Goal: Task Accomplishment & Management: Manage account settings

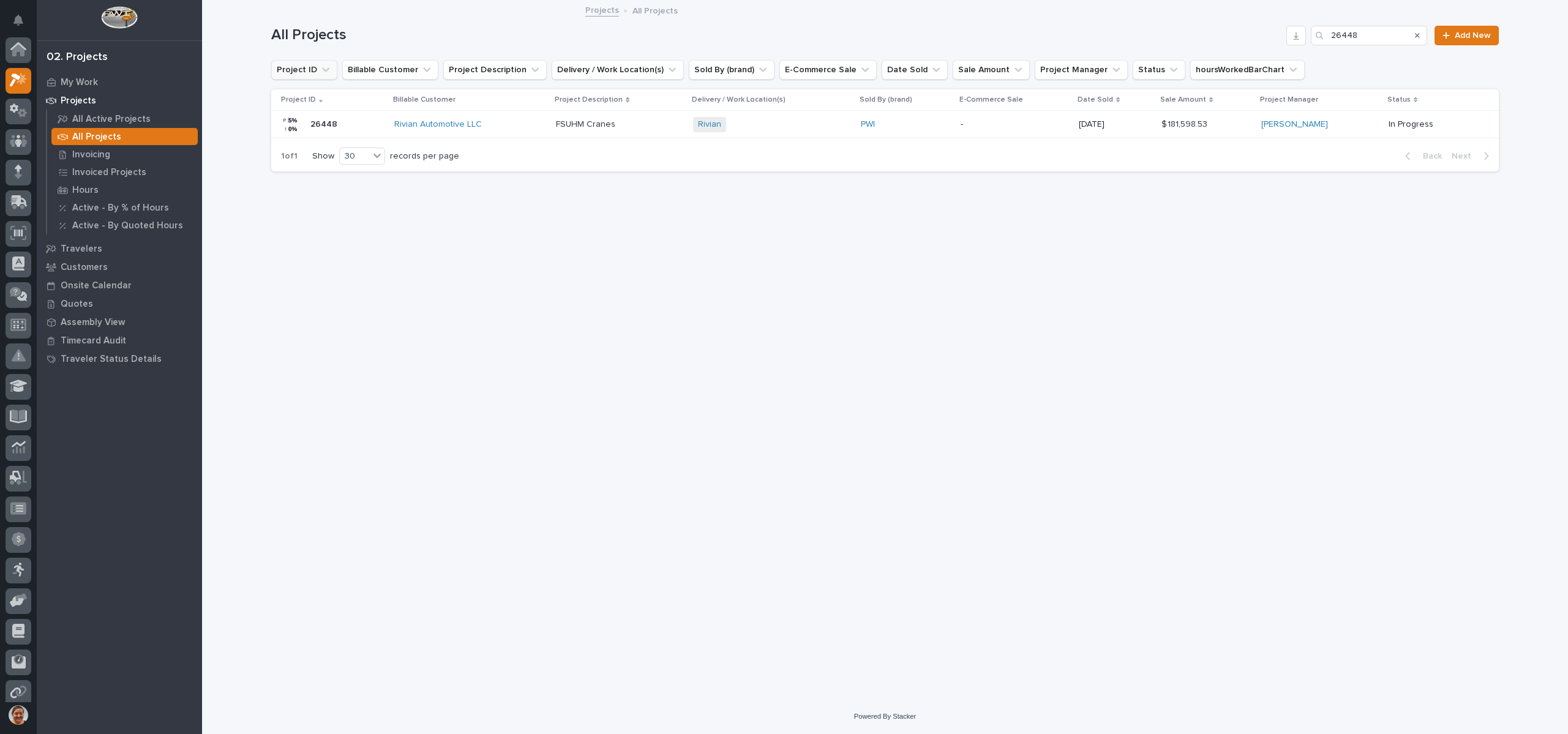
scroll to position [31, 0]
click at [73, 73] on div "My Work" at bounding box center [119, 81] width 159 height 17
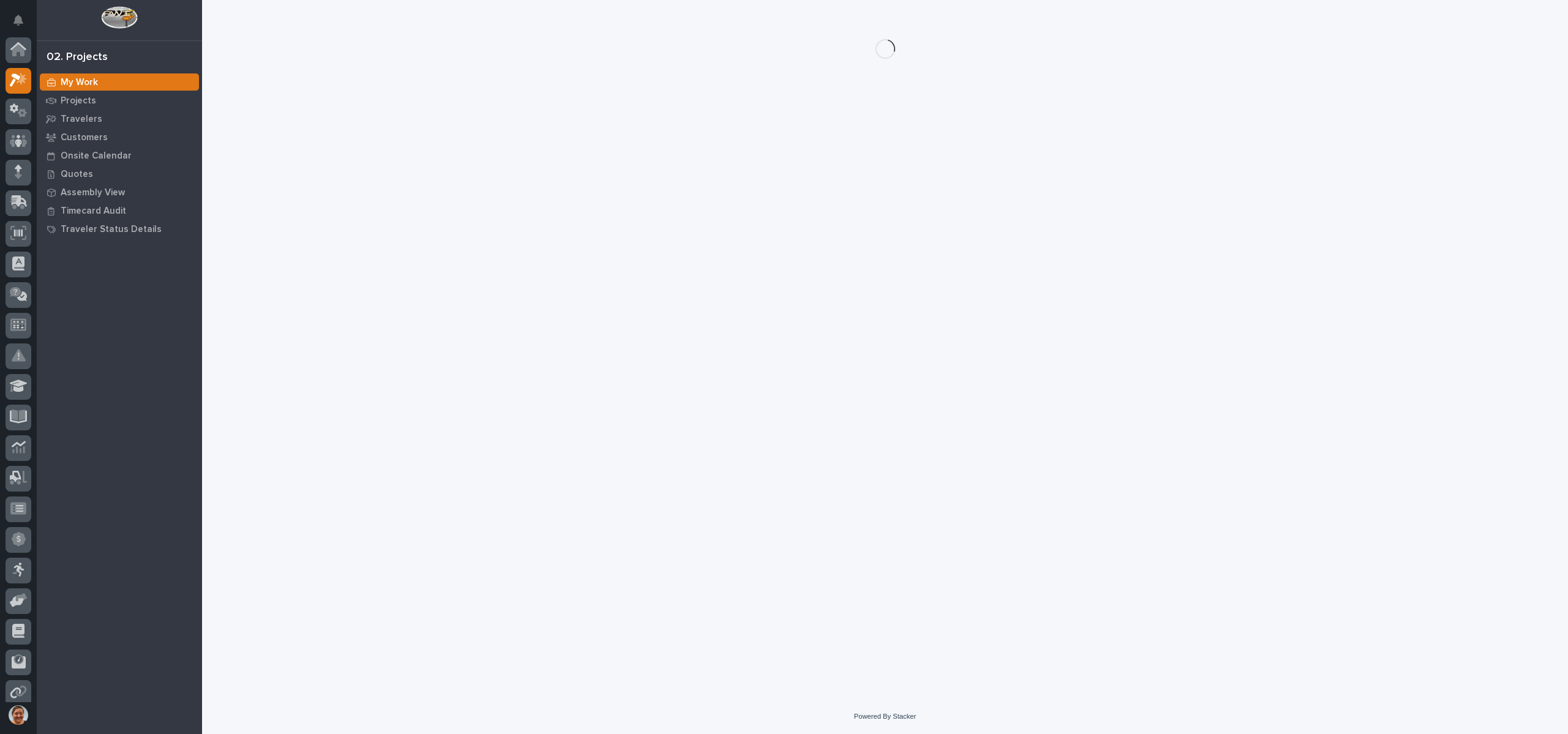
scroll to position [31, 0]
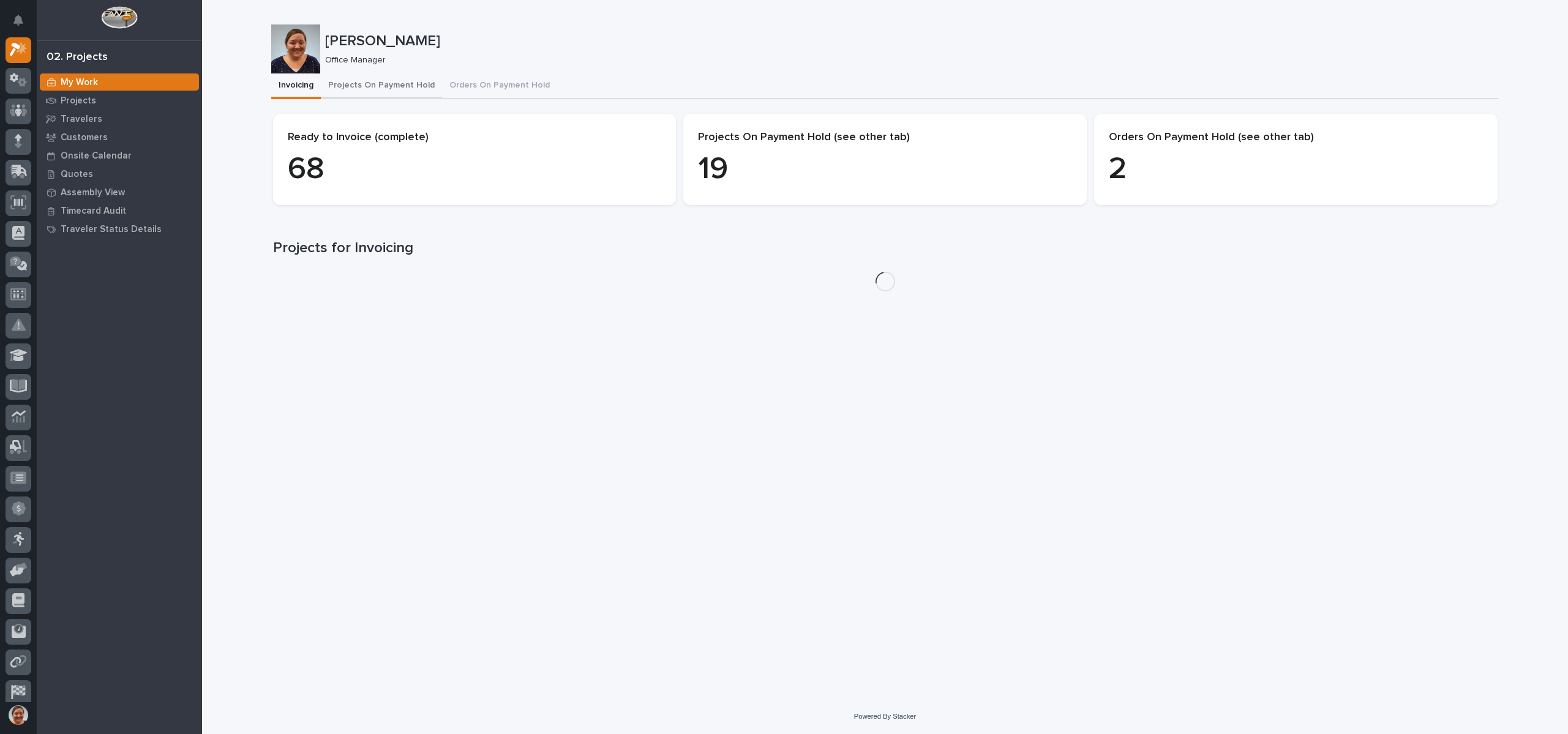
click at [415, 83] on button "Projects On Payment Hold" at bounding box center [381, 85] width 122 height 26
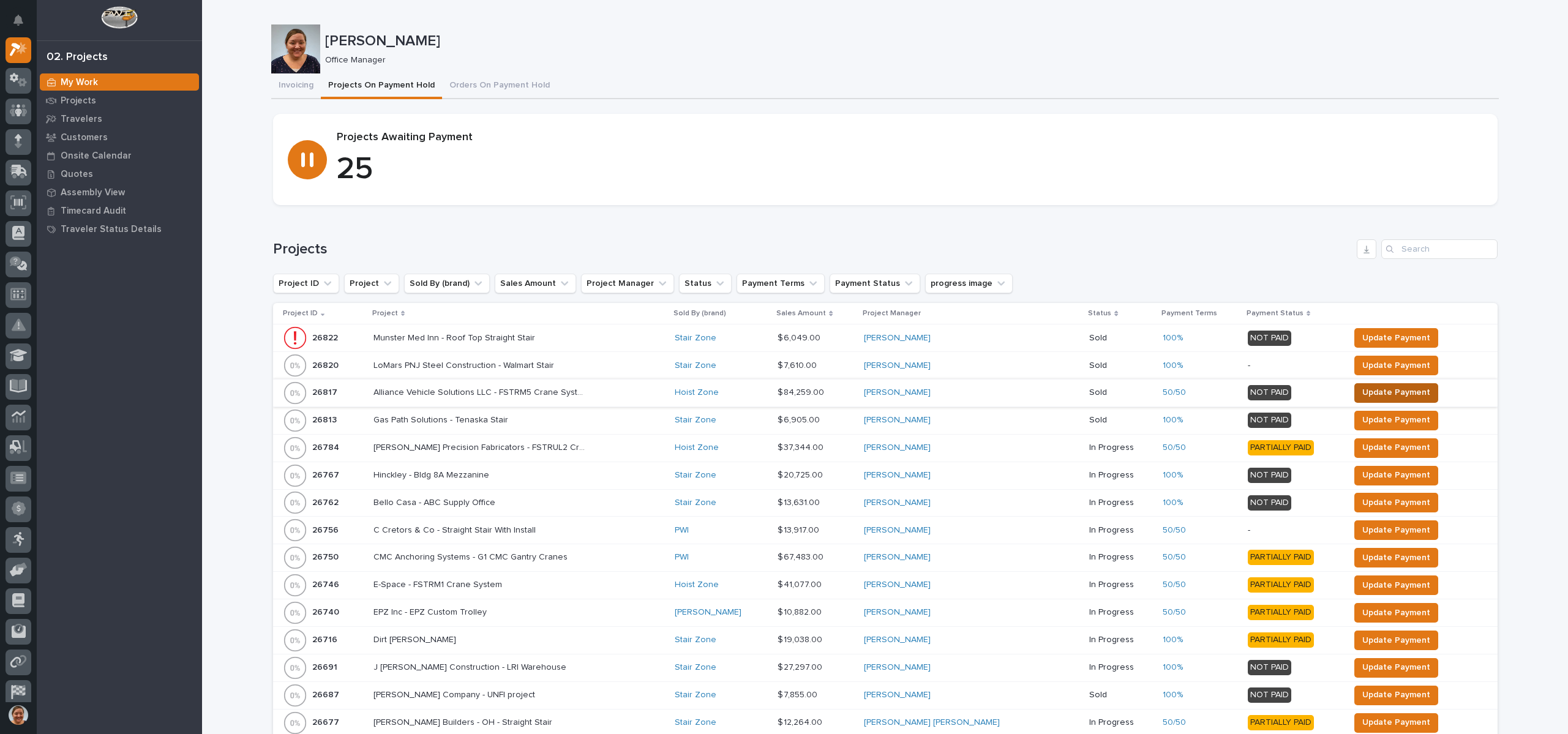
click at [1391, 391] on span "Update Payment" at bounding box center [1396, 392] width 68 height 15
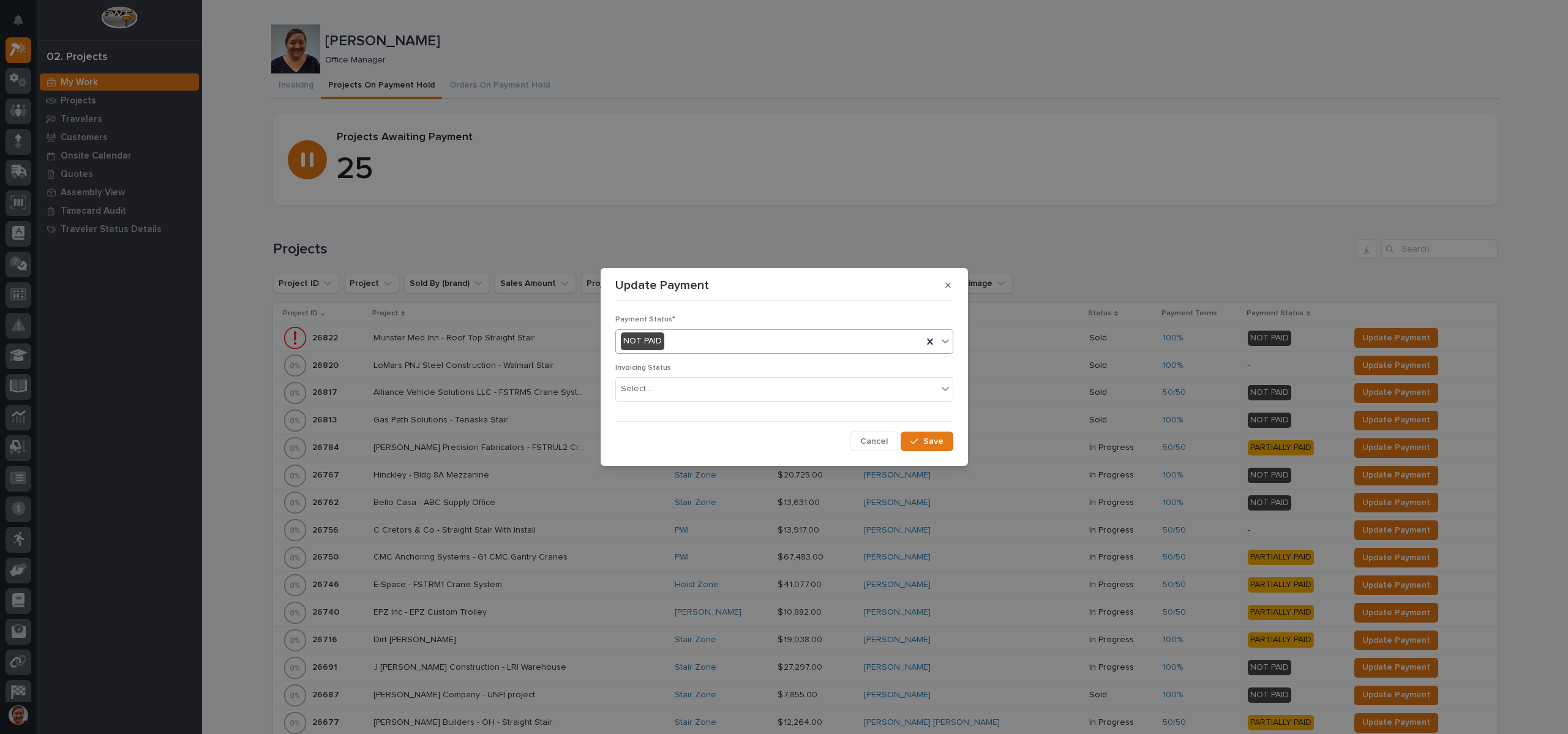
click at [690, 341] on div "NOT PAID" at bounding box center [769, 341] width 307 height 20
click at [665, 387] on span "PARTIALLY PAID" at bounding box center [654, 385] width 66 height 13
click at [934, 441] on span "Save" at bounding box center [933, 441] width 20 height 11
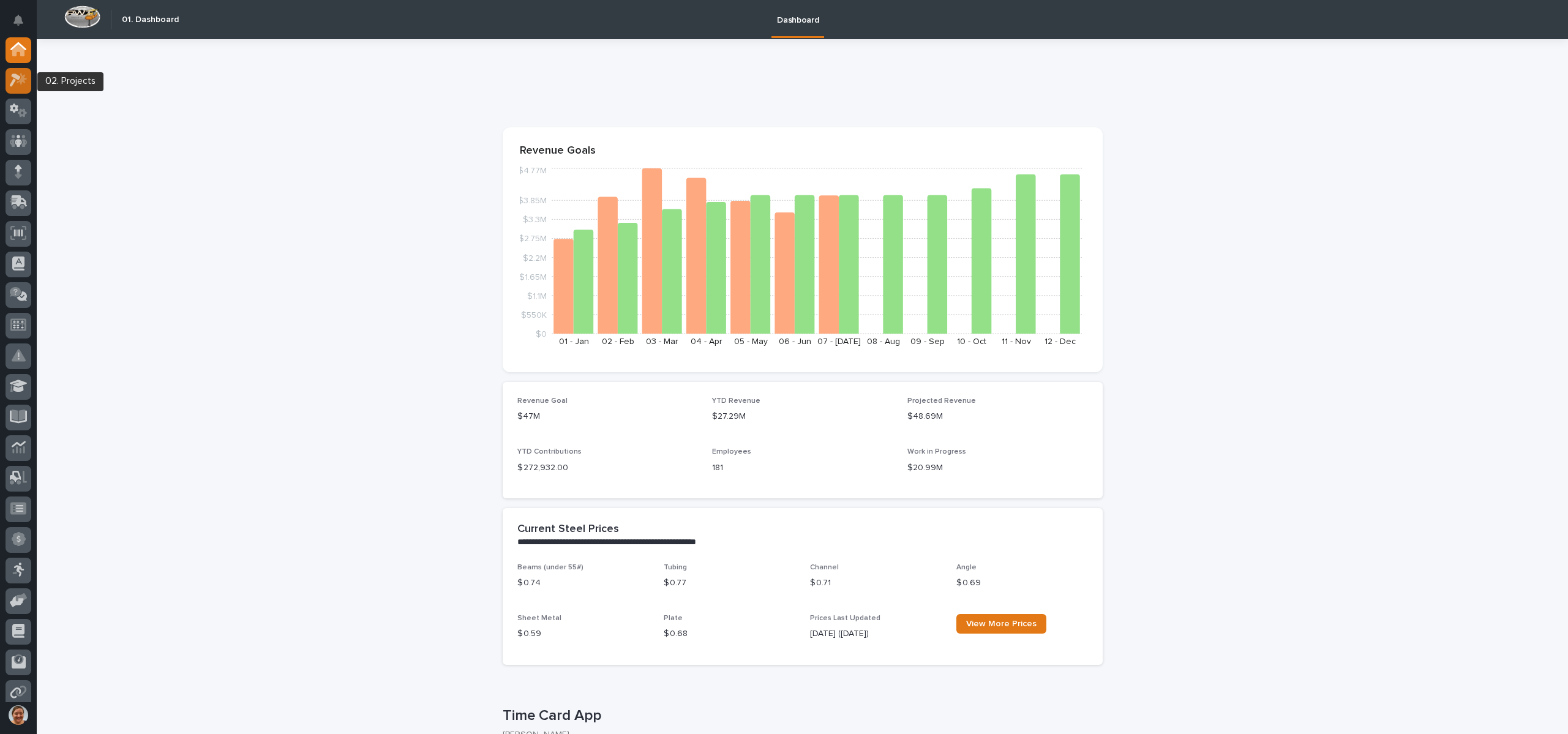
click at [29, 75] on div at bounding box center [18, 80] width 26 height 26
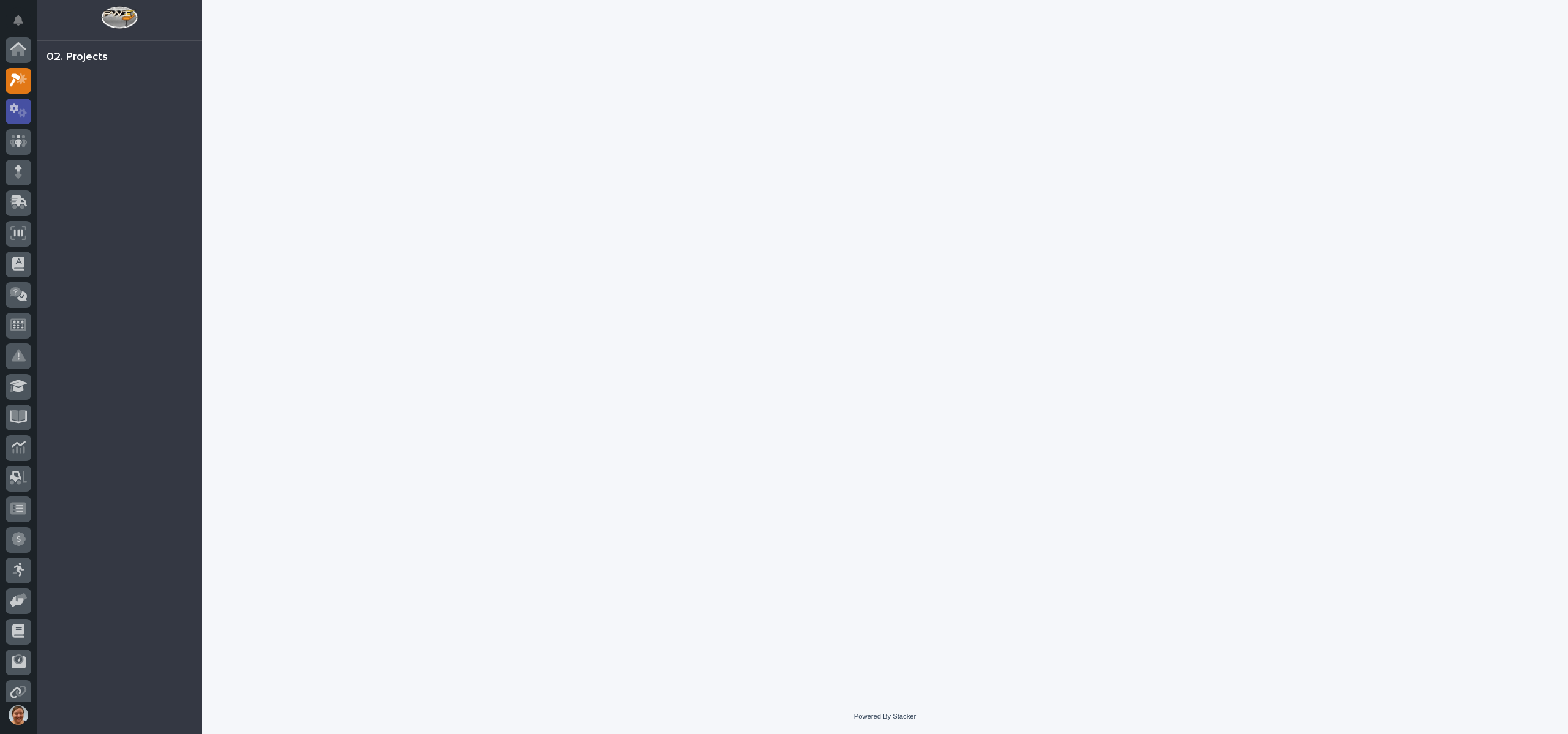
scroll to position [31, 0]
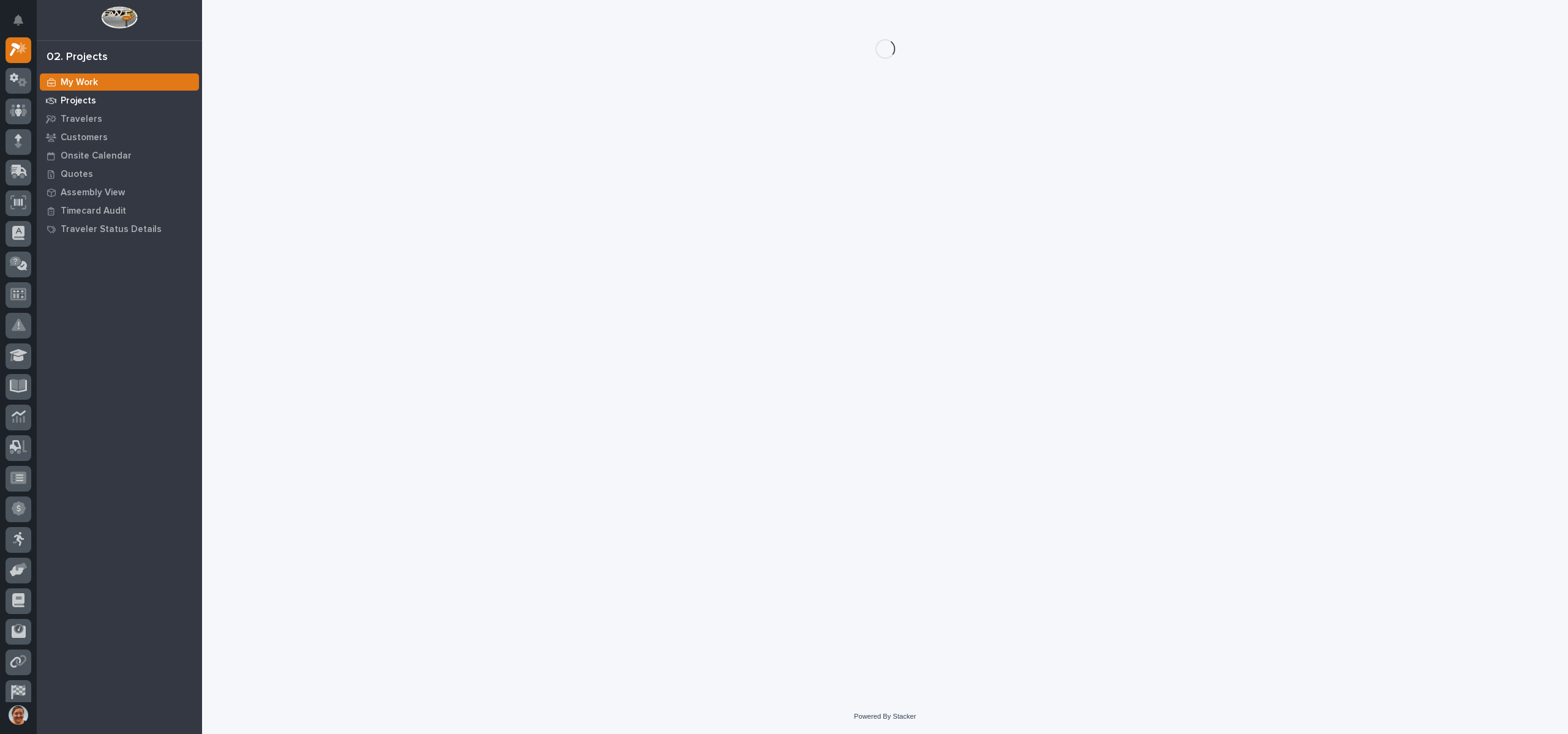
click at [93, 100] on p "Projects" at bounding box center [78, 100] width 35 height 11
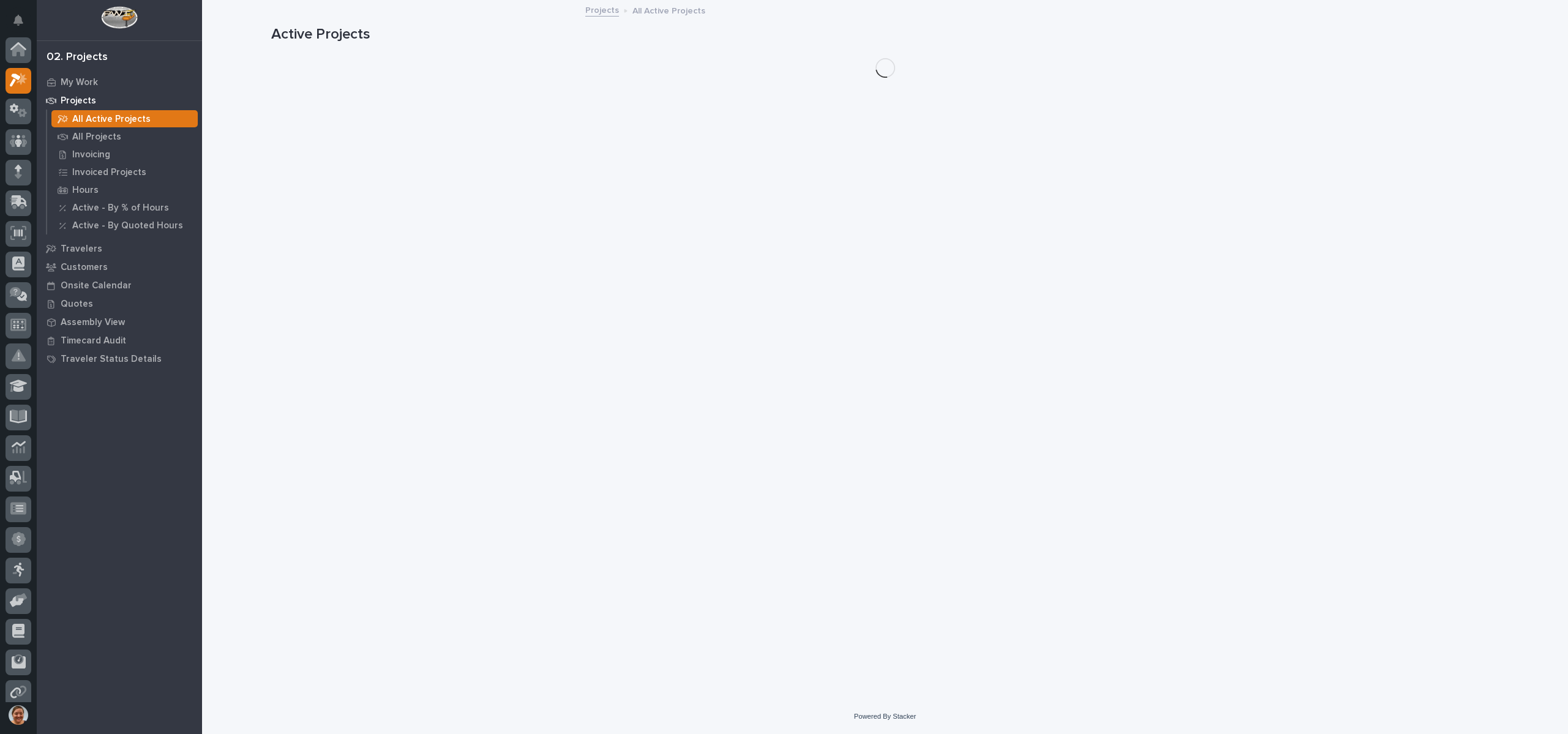
scroll to position [31, 0]
click at [89, 84] on p "My Work" at bounding box center [79, 83] width 37 height 11
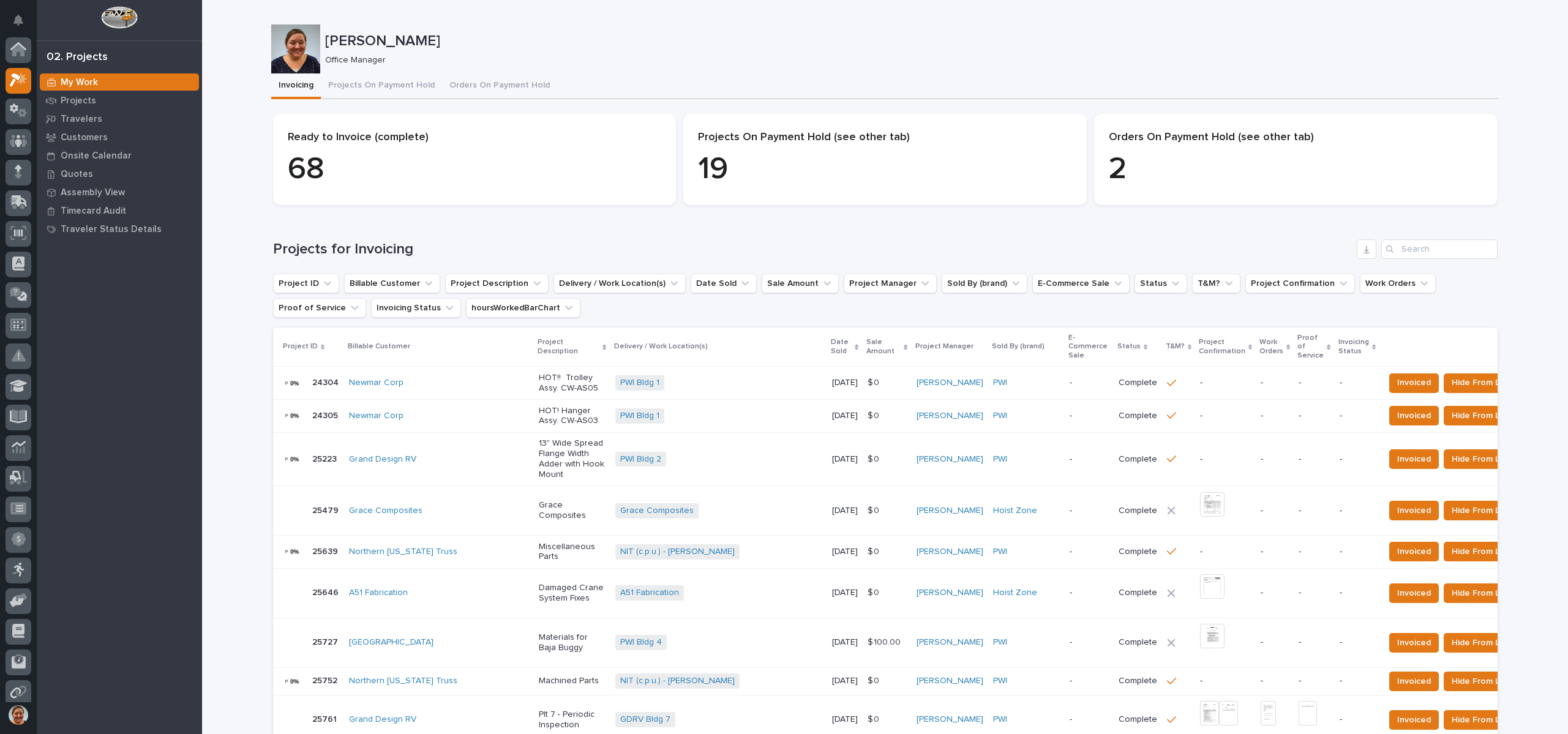
click at [376, 84] on button "Projects On Payment Hold" at bounding box center [381, 85] width 122 height 26
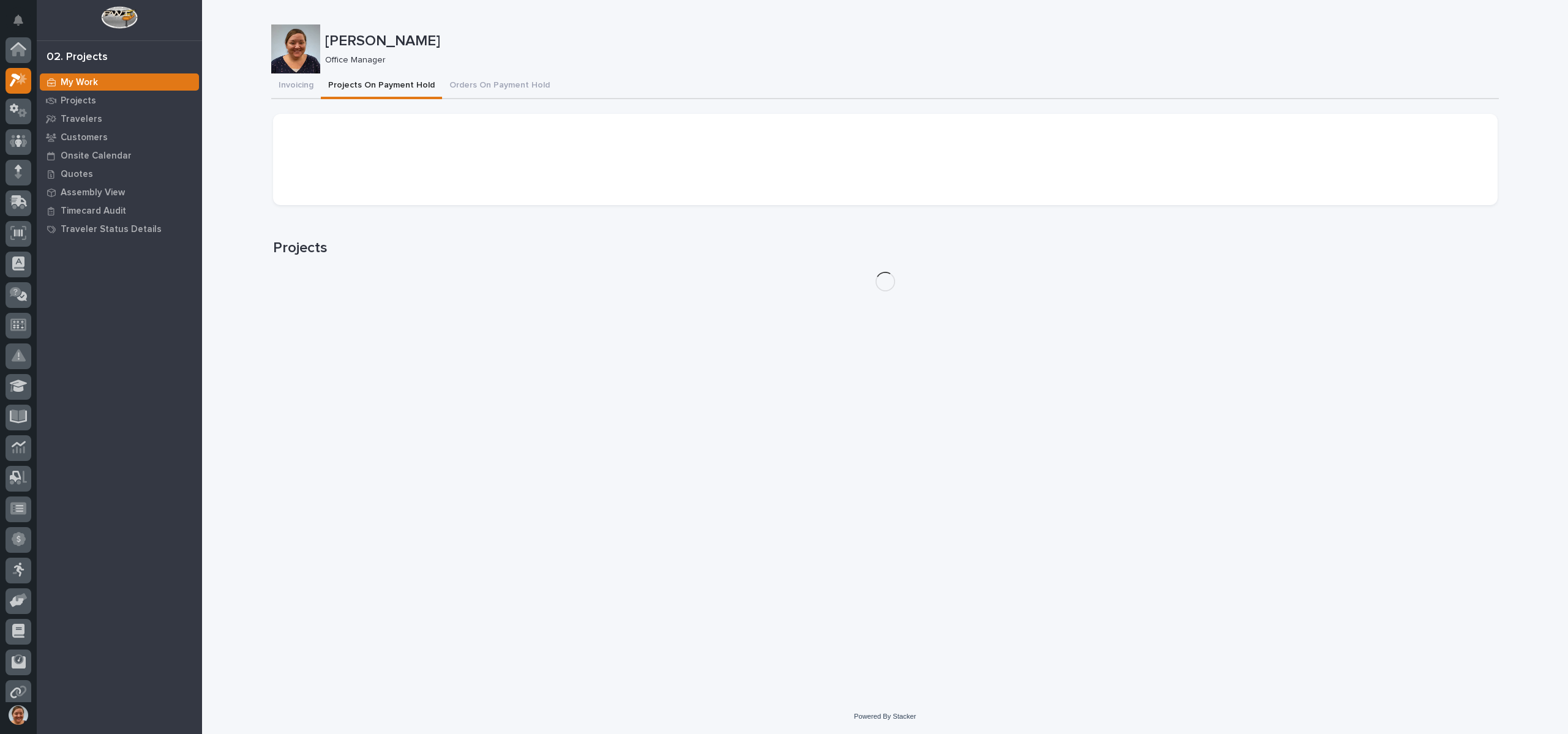
scroll to position [31, 0]
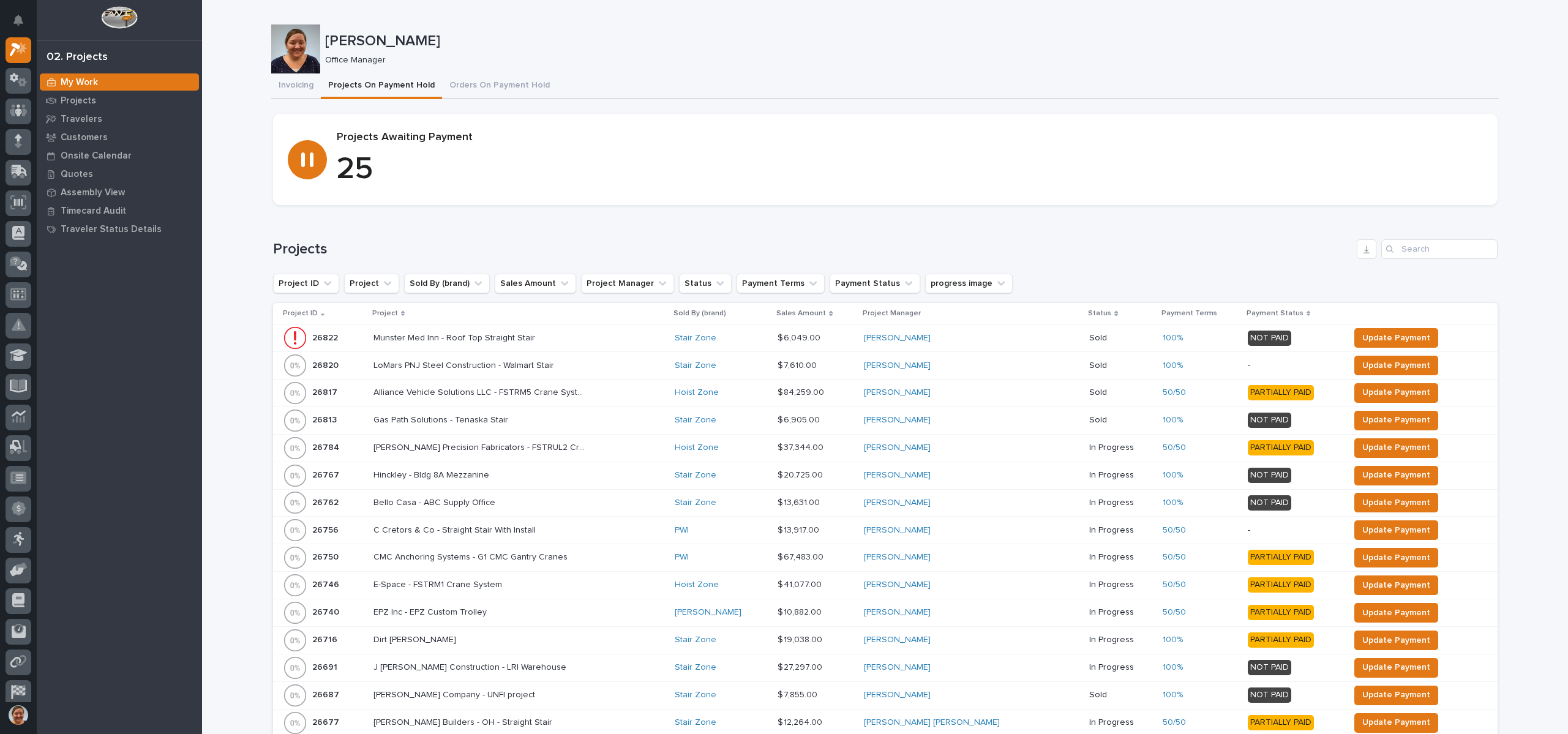
click at [398, 308] on p "Project" at bounding box center [385, 313] width 26 height 13
